Goal: Navigation & Orientation: Find specific page/section

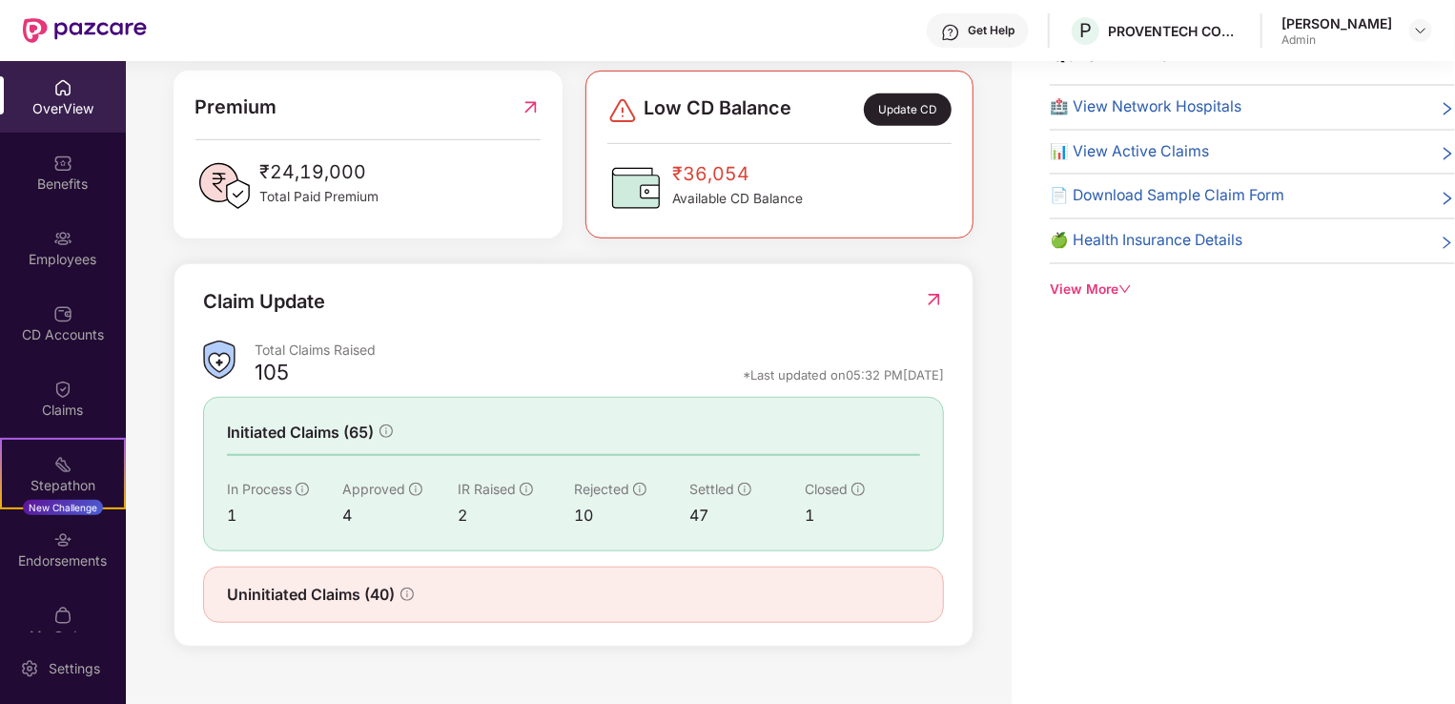
scroll to position [379, 0]
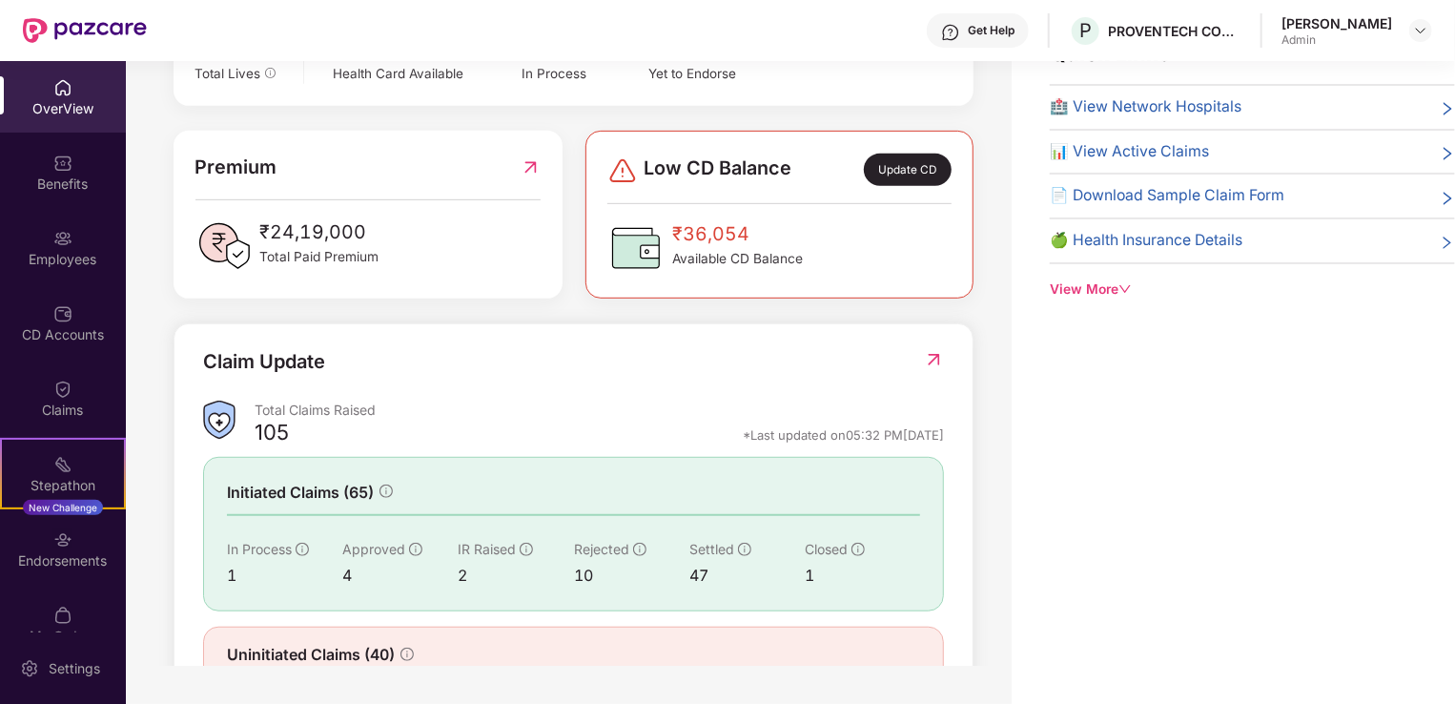
click at [537, 159] on img at bounding box center [531, 168] width 20 height 30
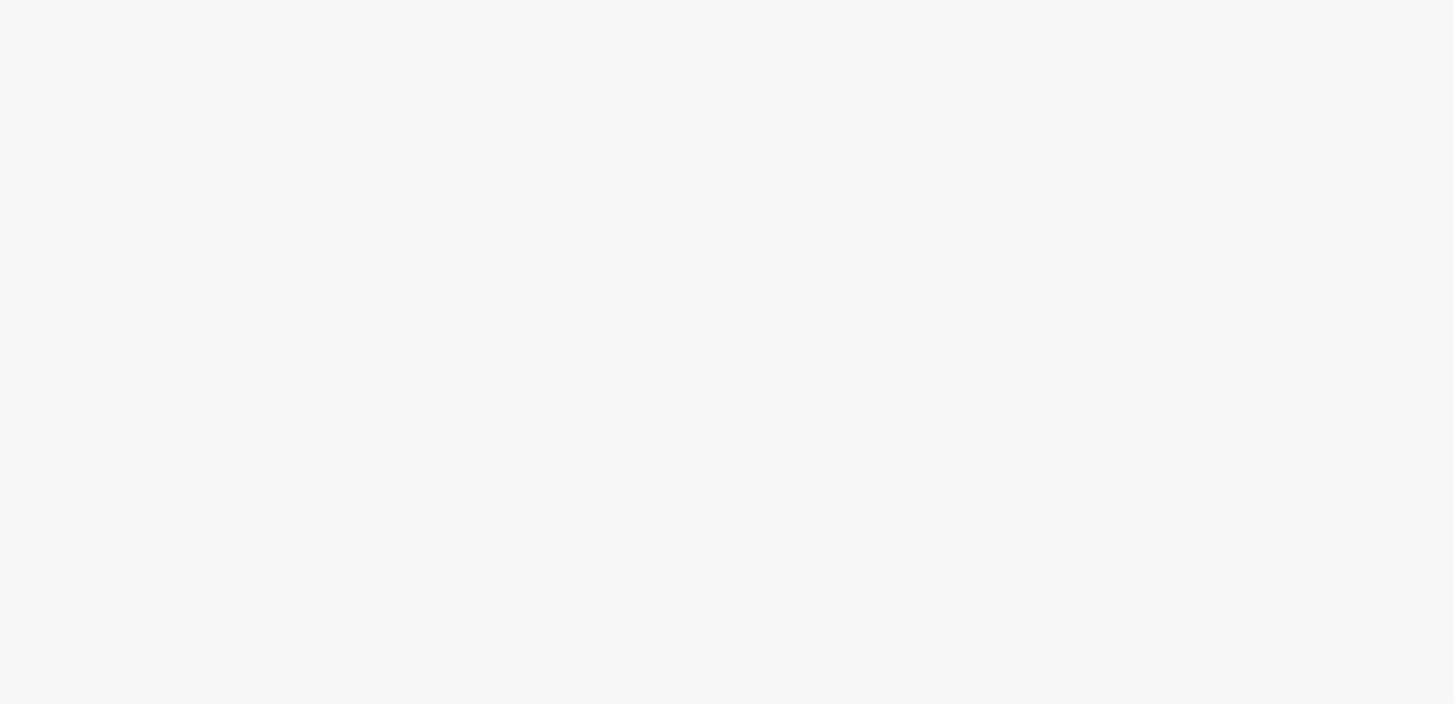
click at [210, 128] on body at bounding box center [727, 352] width 1455 height 704
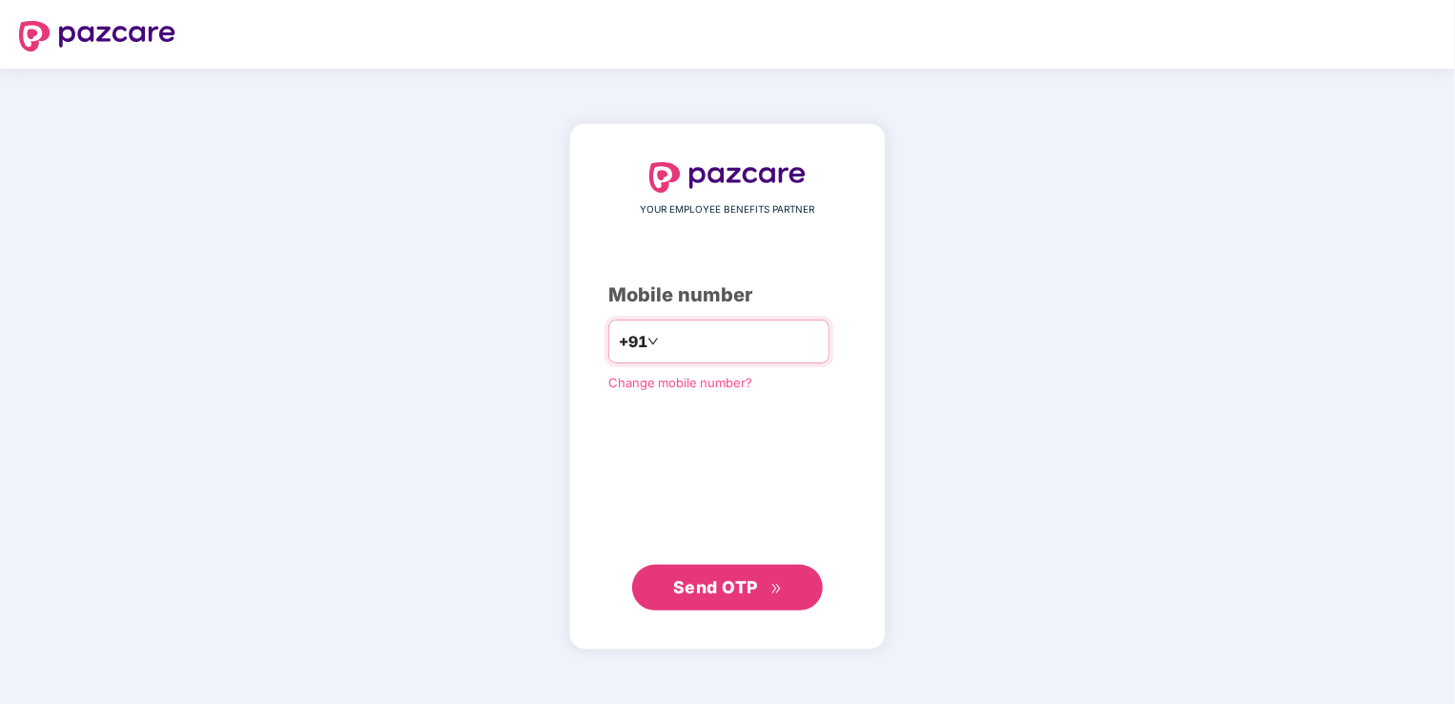
click at [668, 335] on input "number" at bounding box center [741, 341] width 156 height 31
click at [663, 334] on input "**********" at bounding box center [741, 341] width 156 height 31
type input "**********"
click at [713, 591] on span "Send OTP" at bounding box center [715, 587] width 85 height 20
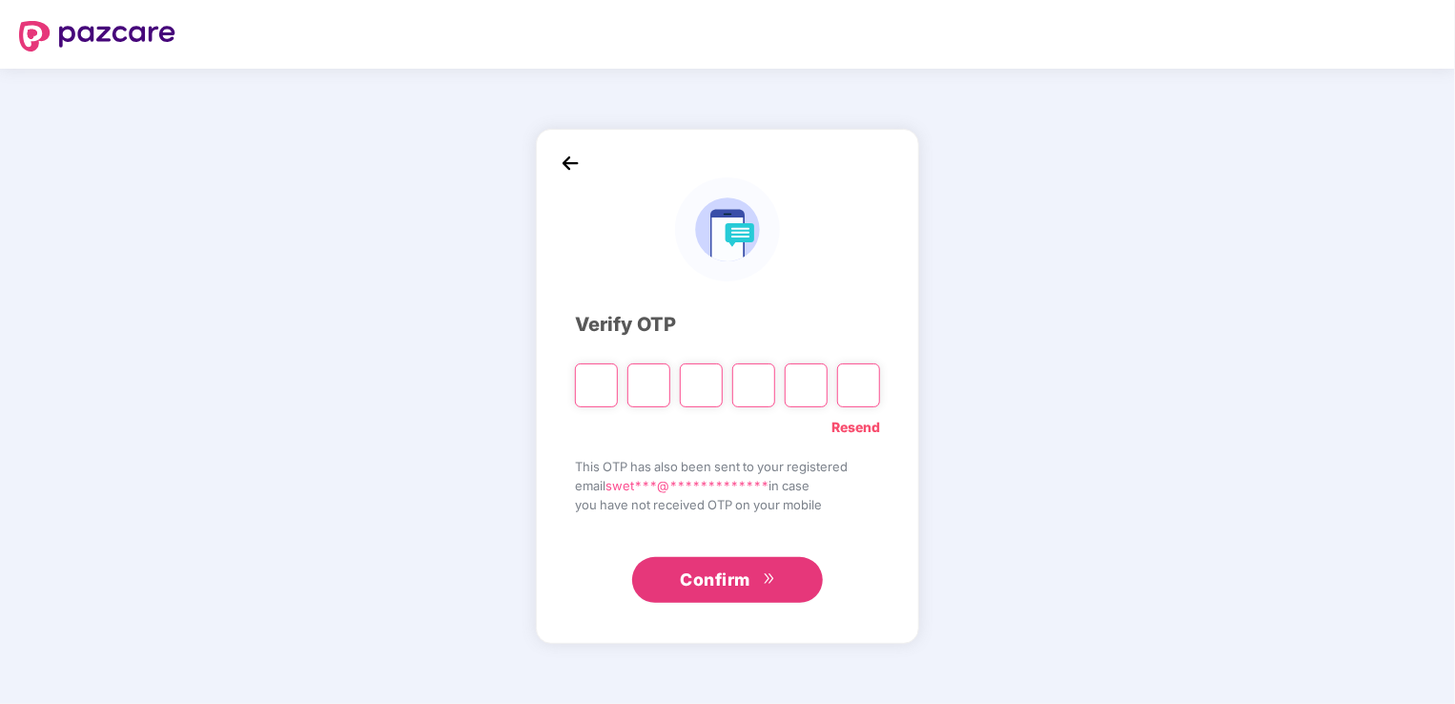
paste input "*"
type input "*"
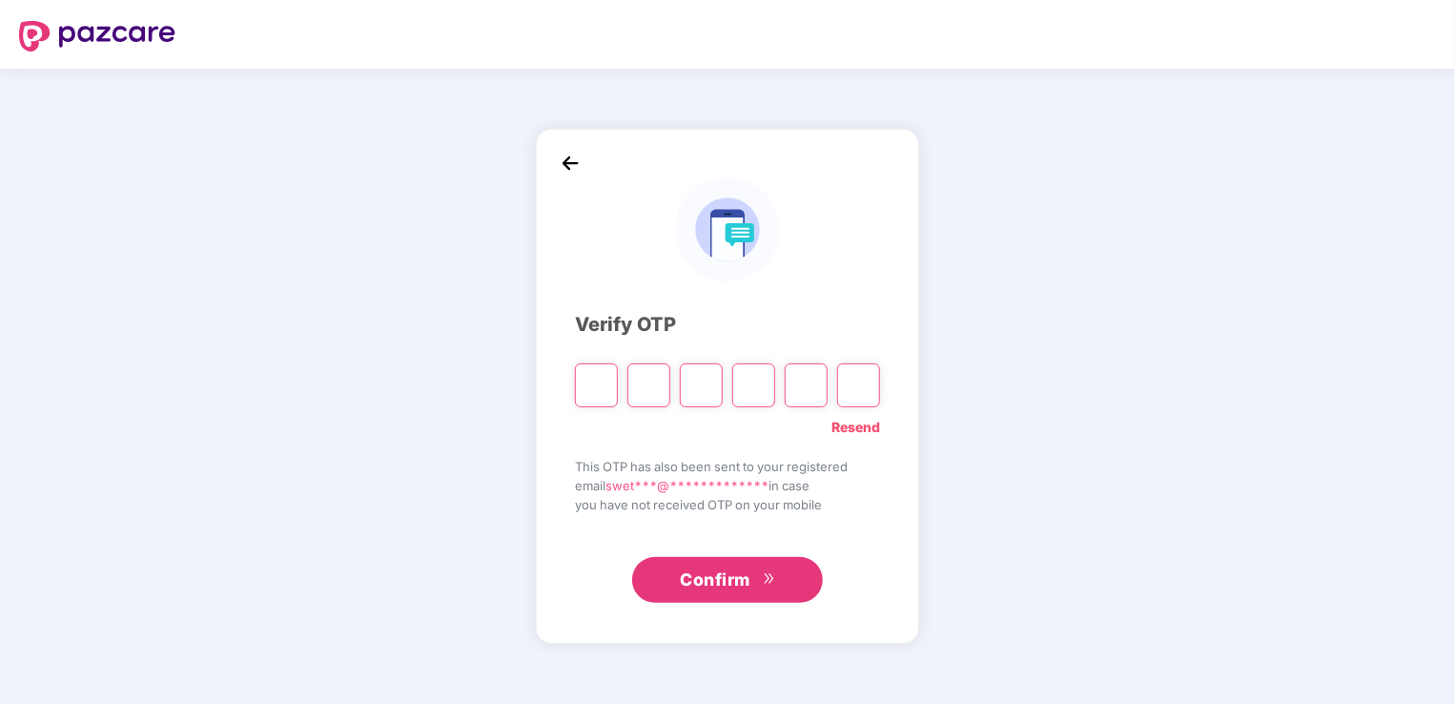
type input "*"
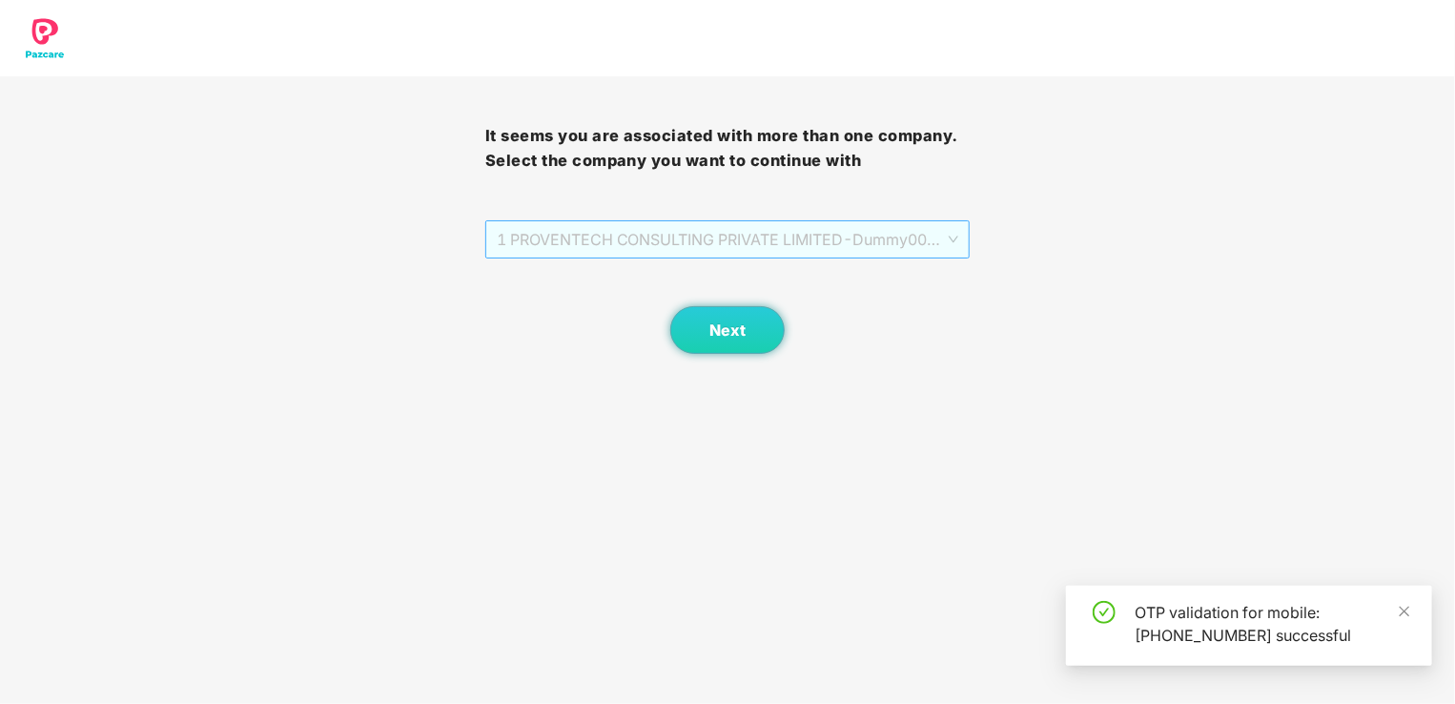
click at [679, 238] on span "1 PROVENTECH CONSULTING PRIVATE LIMITED - Dummy001 - ADMIN" at bounding box center [728, 239] width 463 height 36
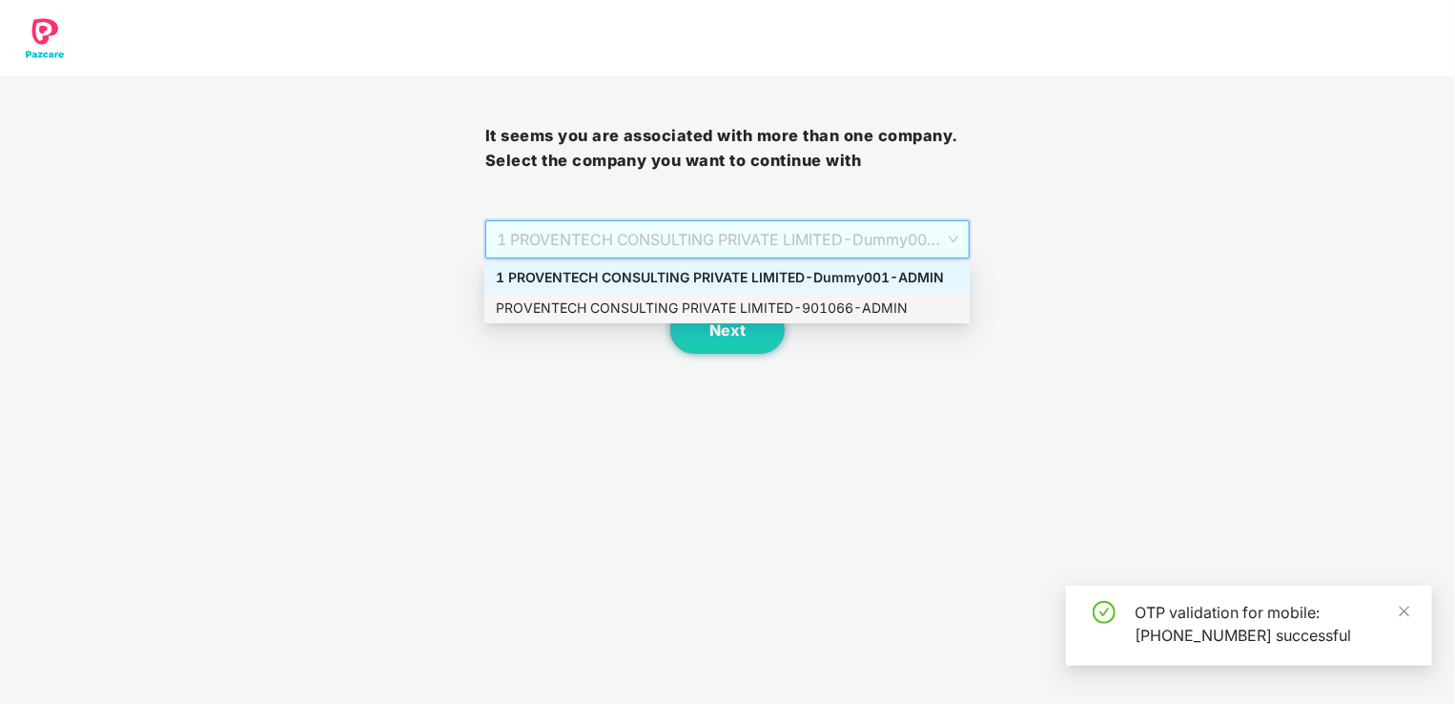
click at [688, 308] on div "PROVENTECH CONSULTING PRIVATE LIMITED - 901066 - ADMIN" at bounding box center [727, 308] width 463 height 21
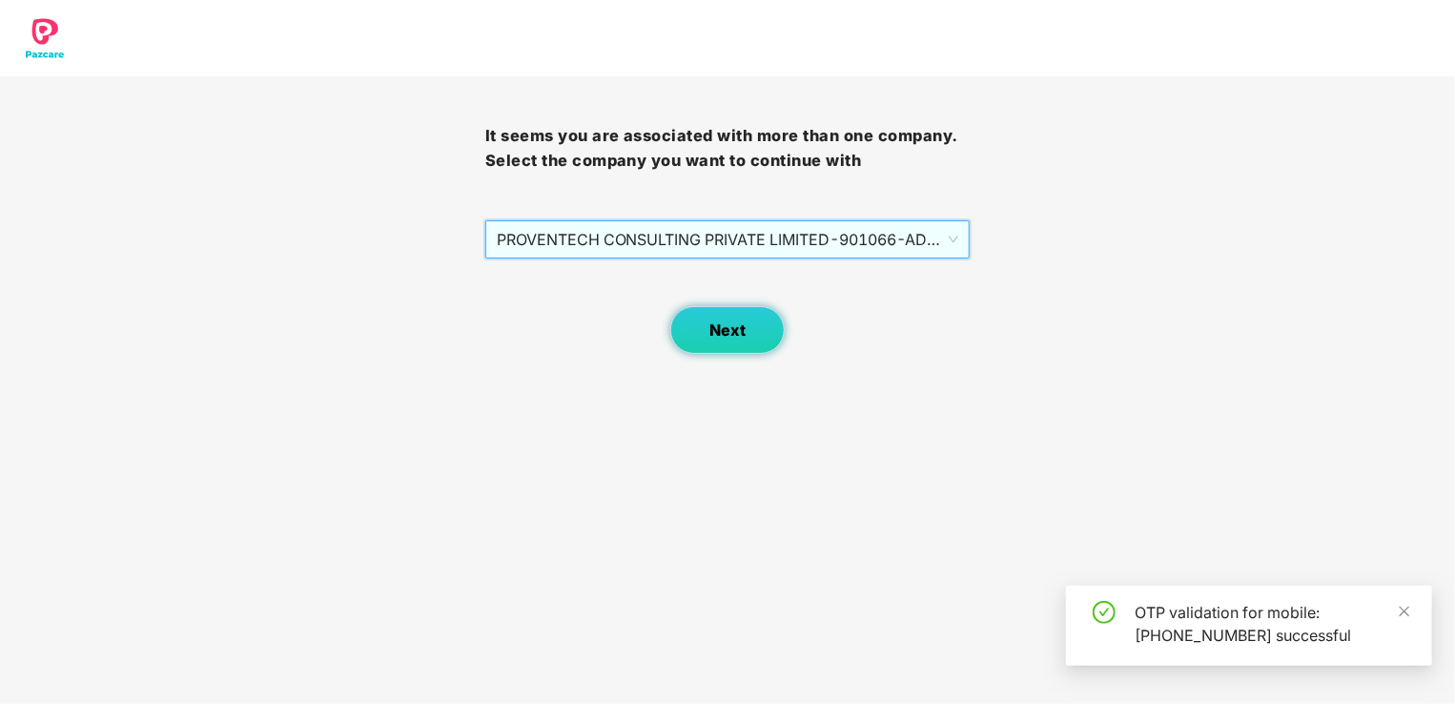
click at [711, 334] on span "Next" at bounding box center [728, 330] width 36 height 18
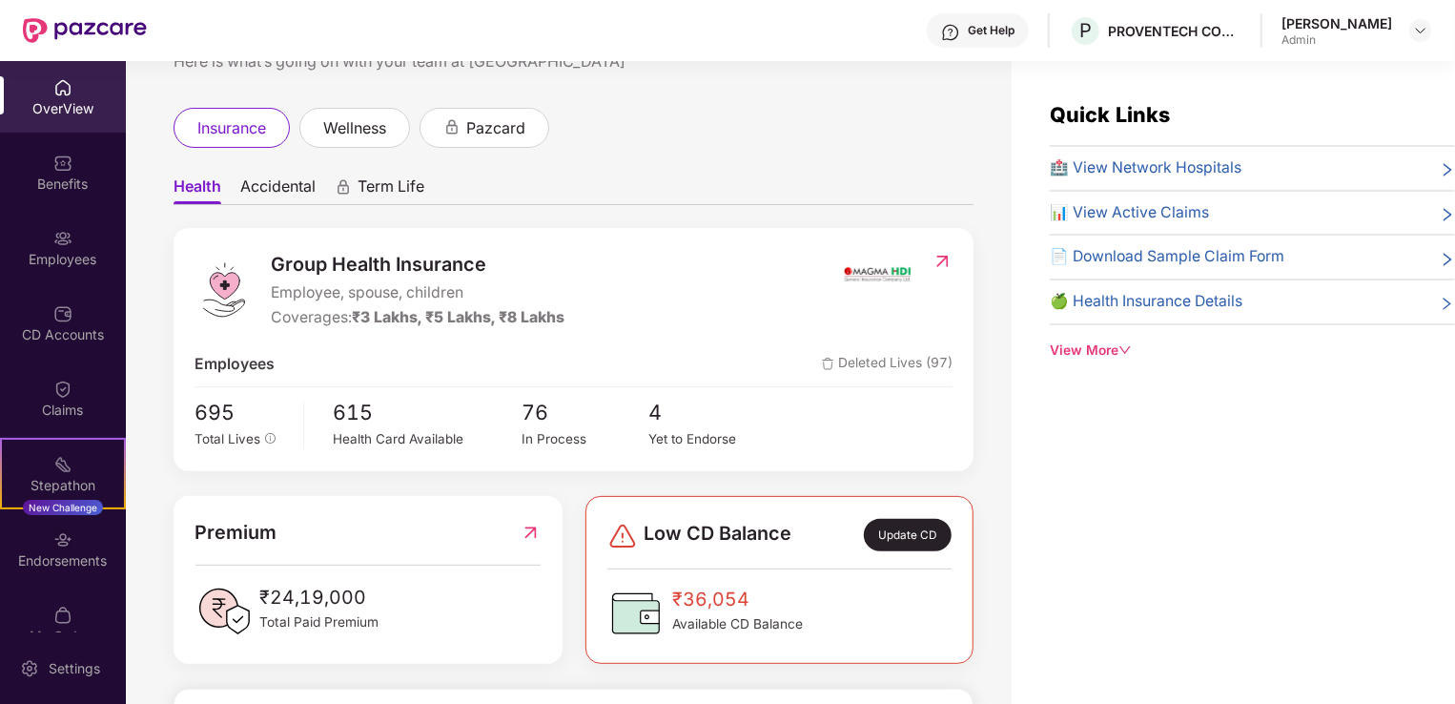
scroll to position [95, 0]
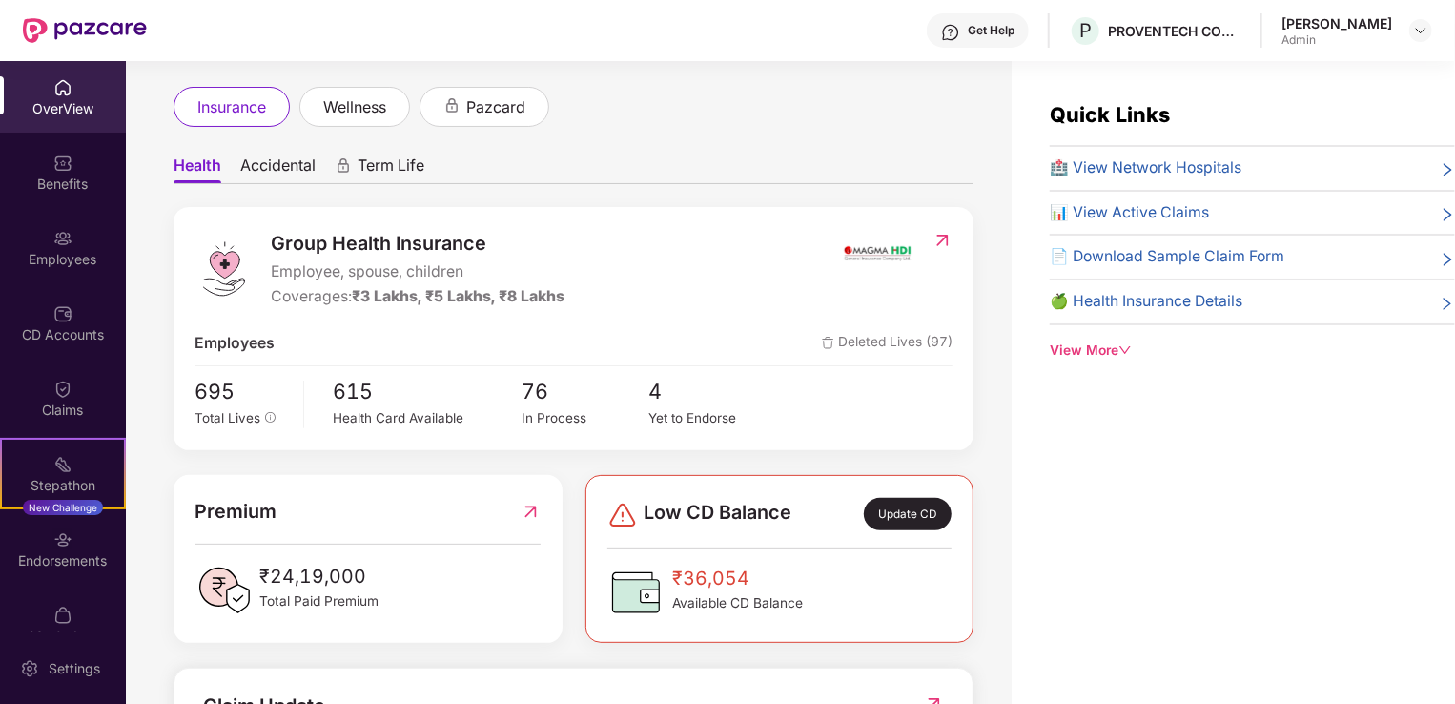
click at [382, 605] on div "₹24,19,000 Total Paid Premium" at bounding box center [369, 590] width 346 height 57
click at [540, 506] on img at bounding box center [531, 512] width 20 height 30
